Goal: Information Seeking & Learning: Learn about a topic

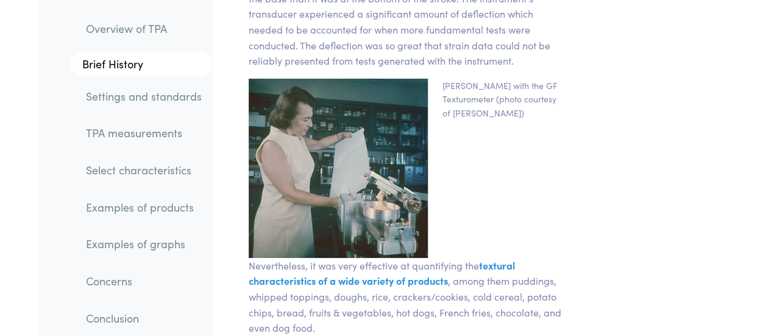
scroll to position [1910, 0]
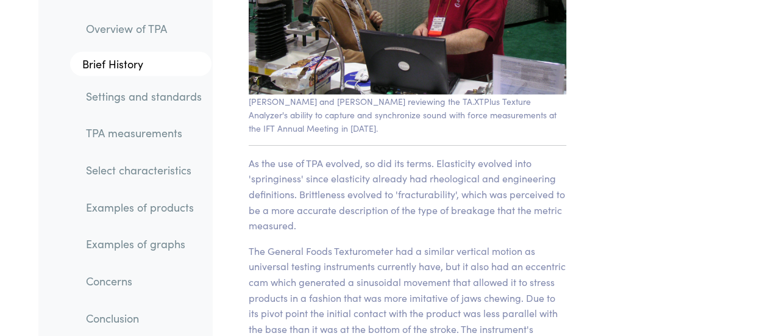
click at [130, 162] on link "Select characteristics" at bounding box center [143, 170] width 135 height 28
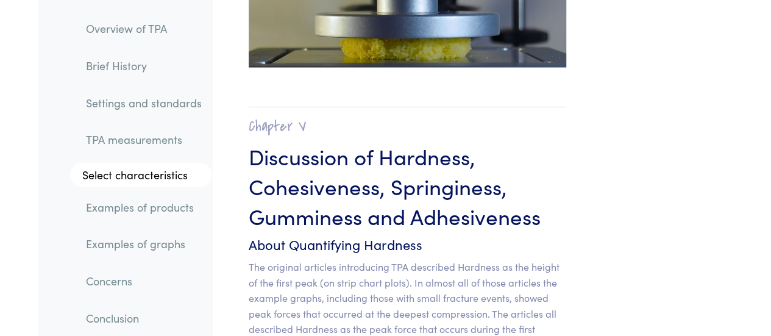
scroll to position [10543, 0]
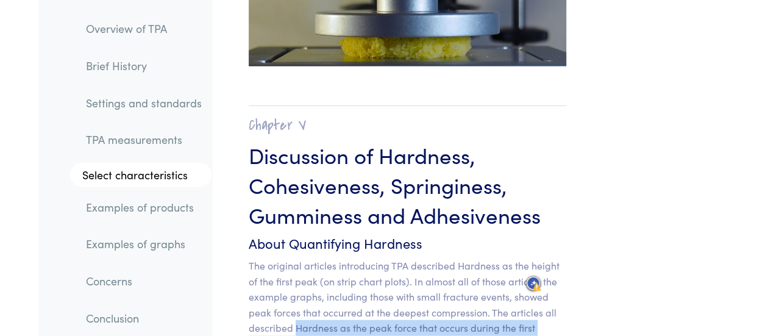
drag, startPoint x: 294, startPoint y: 250, endPoint x: 306, endPoint y: 275, distance: 27.5
click at [306, 275] on p "The original articles introducing TPA described Hardness as the height of the f…" at bounding box center [407, 320] width 317 height 125
copy p "Hardness as the peak force that occurs during the first compression"
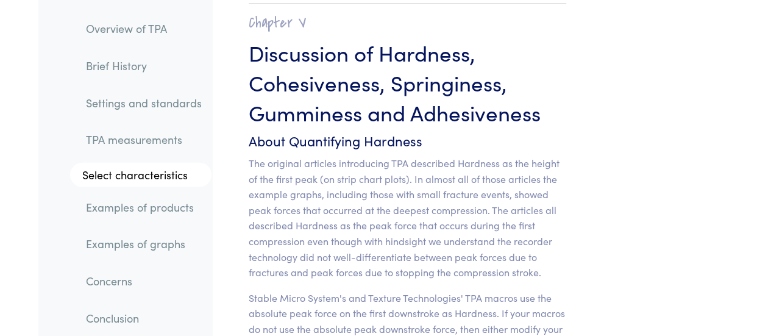
drag, startPoint x: 339, startPoint y: 196, endPoint x: 283, endPoint y: 258, distance: 84.1
click at [283, 290] on p "Stable Micro System's and Texture Technologies' TPA macros use the absolute pea…" at bounding box center [407, 329] width 317 height 78
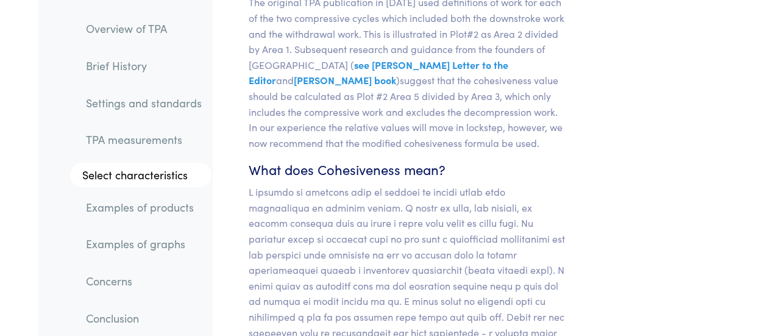
scroll to position [11669, 0]
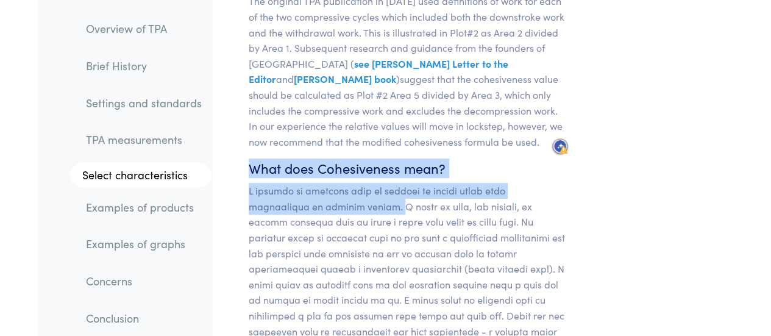
drag, startPoint x: 246, startPoint y: 93, endPoint x: 322, endPoint y: 131, distance: 84.5
copy section "What does Cohesiveness mean? A product is cohesive when it adheres to itself un…"
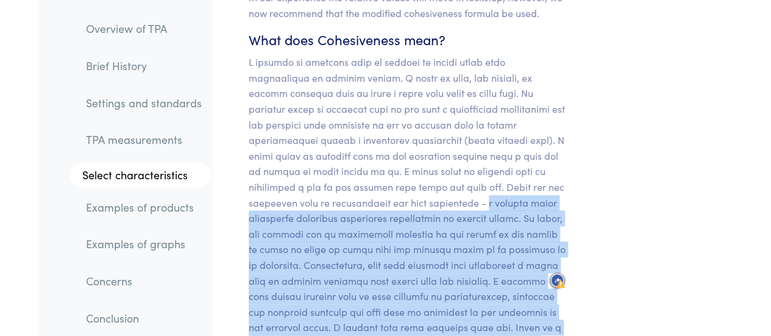
scroll to position [11820, 0]
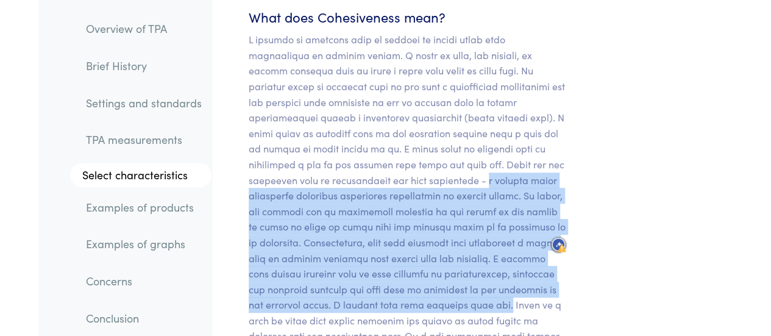
drag, startPoint x: 420, startPoint y: 255, endPoint x: 483, endPoint y: 234, distance: 66.1
click at [483, 234] on p at bounding box center [407, 227] width 317 height 390
copy p "a product whose structural integrity withstands compressive or tensile stress. …"
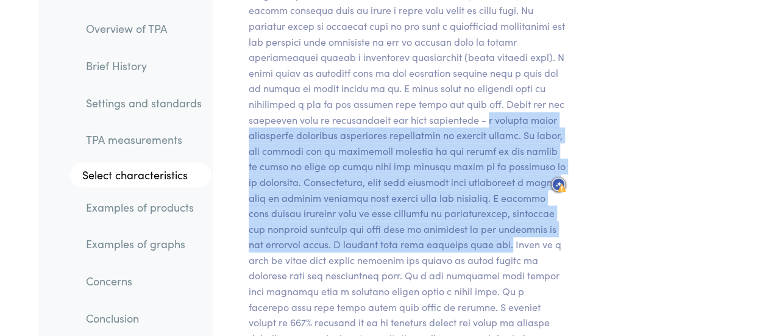
scroll to position [11881, 0]
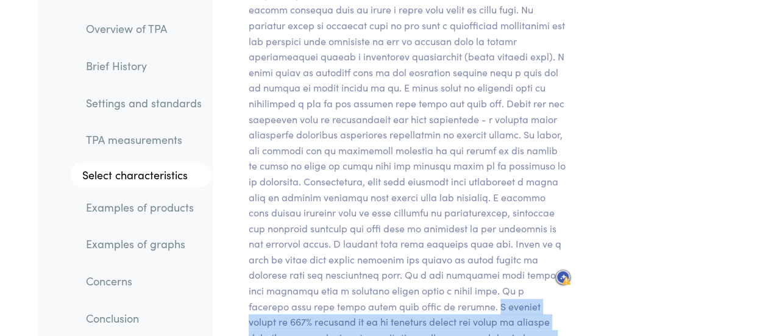
drag, startPoint x: 347, startPoint y: 232, endPoint x: 433, endPoint y: 263, distance: 91.2
click at [433, 263] on p at bounding box center [407, 166] width 317 height 390
copy p "A product cannot be 100% cohesive if it is stressed beyond its point of plastic…"
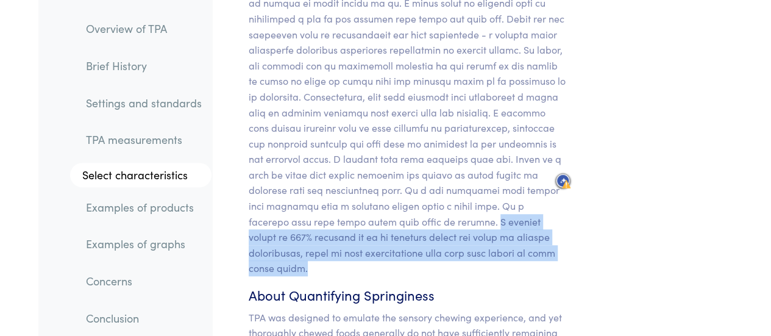
scroll to position [11977, 0]
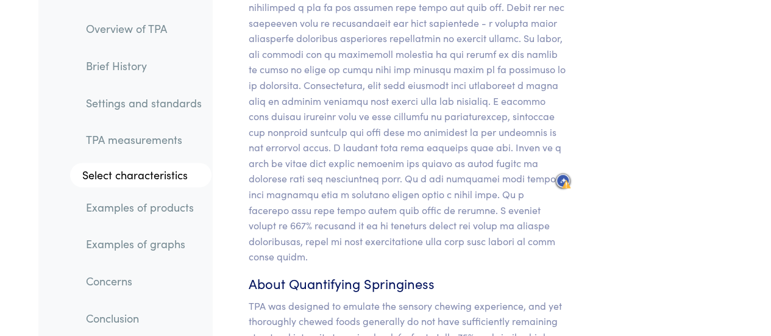
click at [484, 274] on h6 "About Quantifying Springiness" at bounding box center [407, 283] width 317 height 19
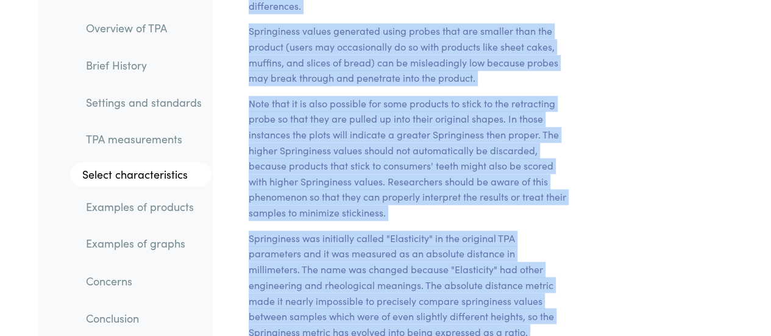
scroll to position [12555, 0]
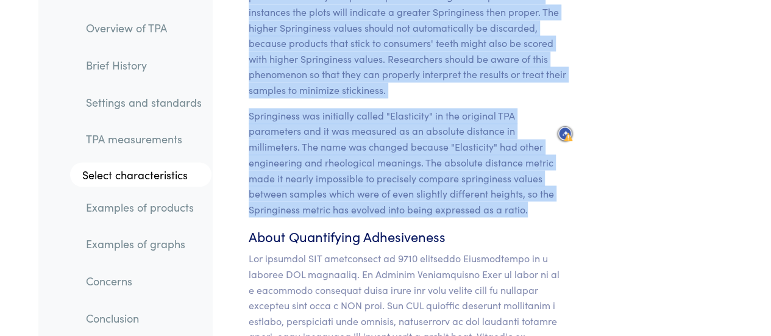
drag, startPoint x: 253, startPoint y: 155, endPoint x: 520, endPoint y: 124, distance: 268.7
copy section "bout Quantifying Springiness TPA was designed to emulate the sensory chewing ex…"
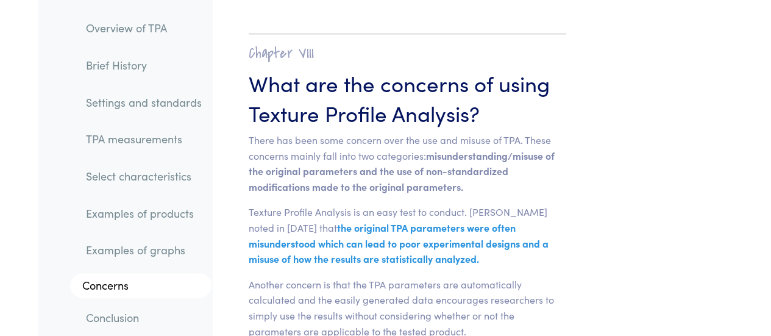
scroll to position [19289, 0]
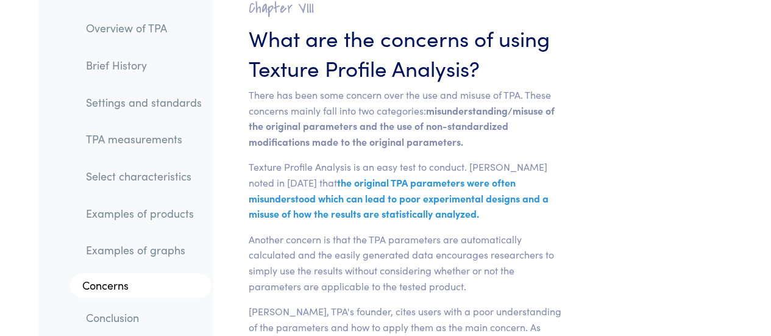
click at [134, 138] on link "TPA measurements" at bounding box center [143, 140] width 135 height 28
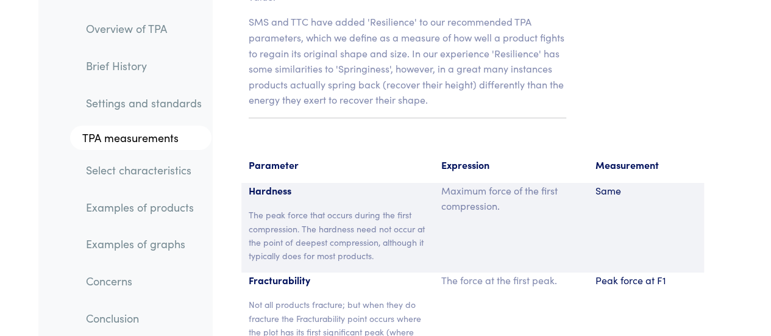
scroll to position [8993, 0]
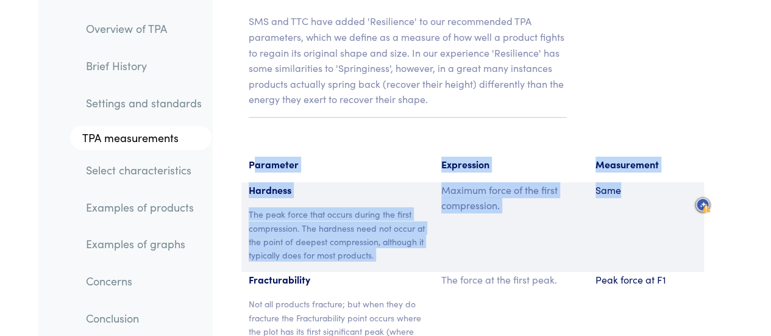
drag, startPoint x: 253, startPoint y: 82, endPoint x: 639, endPoint y: 147, distance: 391.8
copy section "arameter Expression Measurement Hardness The peak force that occurs during the …"
click at [474, 182] on div "Maximum force of the first compression." at bounding box center [511, 227] width 154 height 90
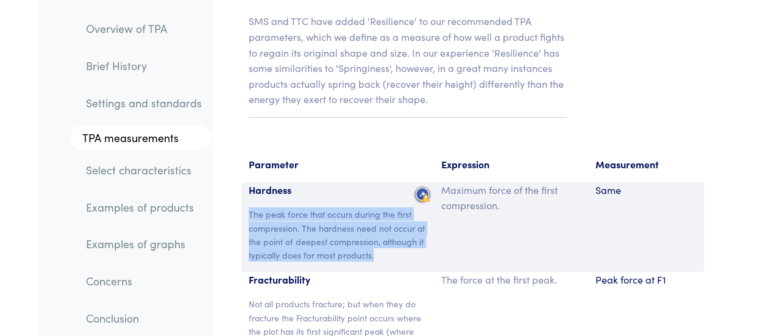
drag, startPoint x: 246, startPoint y: 136, endPoint x: 384, endPoint y: 186, distance: 146.5
click at [384, 186] on div "Hardness The peak force that occurs during the first compression. The hardness …" at bounding box center [337, 227] width 193 height 90
copy p "The peak force that occurs during the first compression. The hardness need not …"
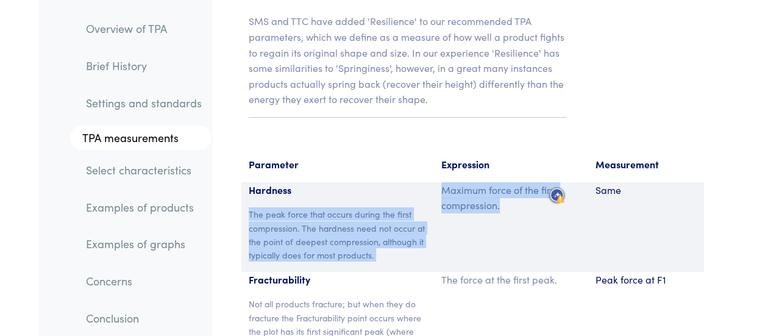
drag, startPoint x: 506, startPoint y: 133, endPoint x: 429, endPoint y: 113, distance: 79.5
click at [429, 182] on div "Hardness The peak force that occurs during the first compression. The hardness …" at bounding box center [472, 227] width 462 height 90
click at [448, 182] on p "Maximum force of the first compression." at bounding box center [511, 197] width 140 height 31
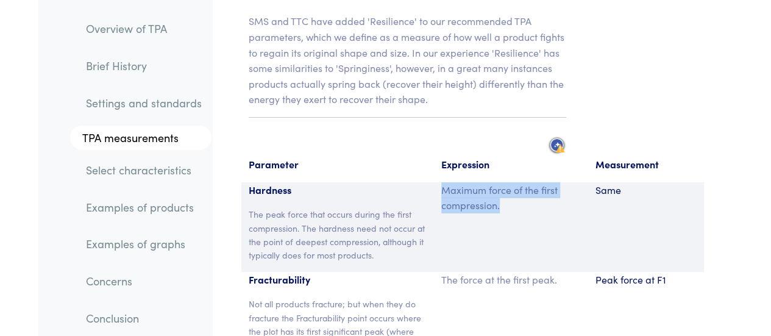
drag, startPoint x: 444, startPoint y: 115, endPoint x: 505, endPoint y: 130, distance: 62.1
click at [505, 182] on p "Maximum force of the first compression." at bounding box center [511, 197] width 140 height 31
copy p "Maximum force of the first compression."
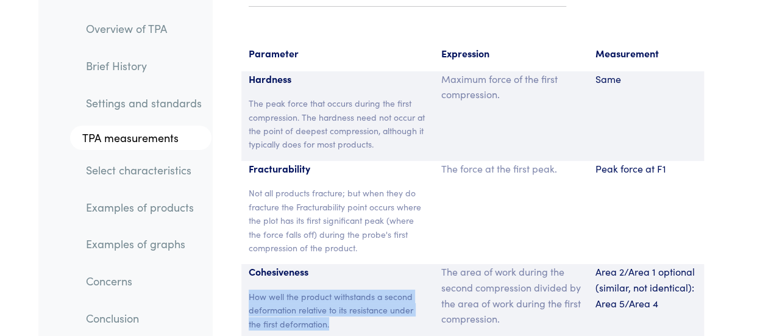
drag, startPoint x: 249, startPoint y: 218, endPoint x: 335, endPoint y: 249, distance: 91.2
click at [335, 289] on p "How well the product withstands a second deformation relative to its resistance…" at bounding box center [338, 309] width 178 height 41
copy p "How well the product withstands a second deformation relative to its resistance…"
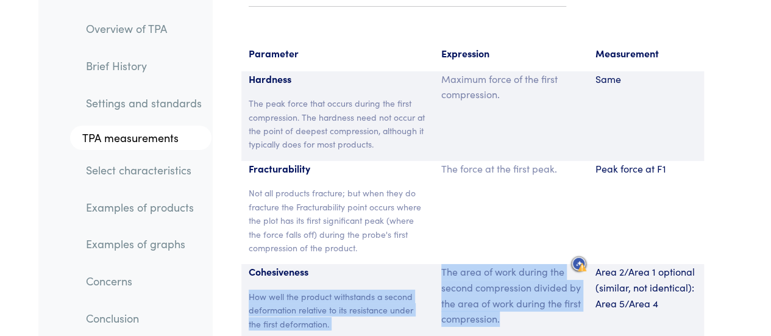
drag, startPoint x: 536, startPoint y: 250, endPoint x: 432, endPoint y: 190, distance: 120.4
click at [432, 264] on div "Cohesiveness How well the product withstands a second deformation relative to i…" at bounding box center [472, 302] width 462 height 76
click at [432, 264] on div "Cohesiveness How well the product withstands a second deformation relative to i…" at bounding box center [337, 302] width 193 height 76
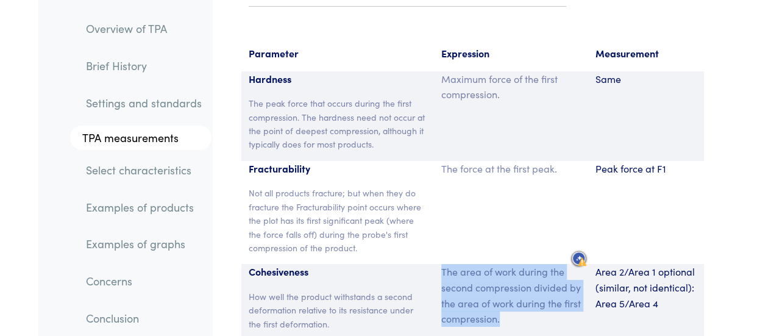
drag, startPoint x: 441, startPoint y: 193, endPoint x: 531, endPoint y: 244, distance: 103.7
click at [531, 264] on p "The area of work during the second compression divided by the area of work duri…" at bounding box center [511, 295] width 140 height 62
copy p "The area of work during the second compression divided by the area of work duri…"
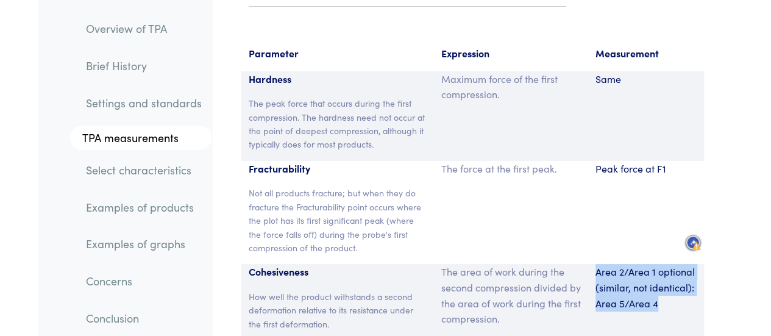
drag, startPoint x: 666, startPoint y: 227, endPoint x: 596, endPoint y: 197, distance: 76.4
click at [596, 264] on p "Area 2/Area 1 optional (similar, not identical): Area 5/Area 4" at bounding box center [645, 287] width 101 height 47
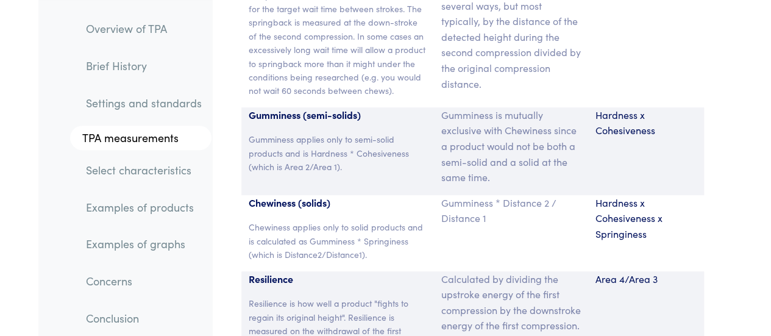
scroll to position [9509, 0]
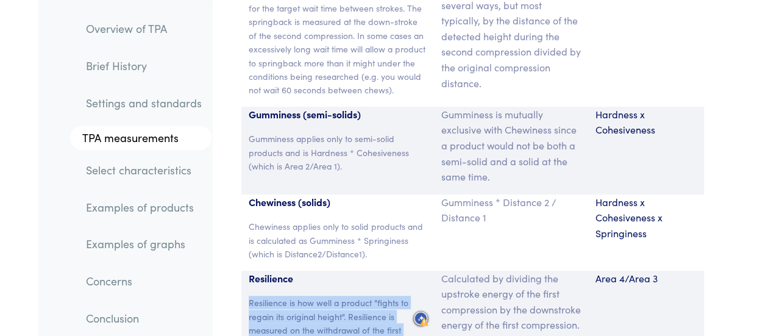
drag, startPoint x: 247, startPoint y: 217, endPoint x: 310, endPoint y: 324, distance: 123.4
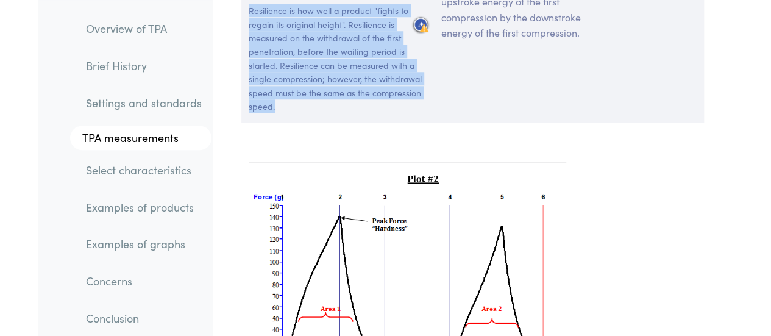
scroll to position [9843, 0]
